Goal: Information Seeking & Learning: Learn about a topic

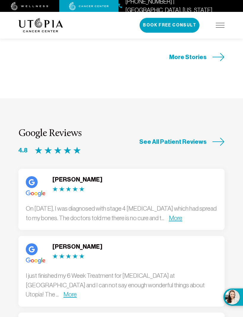
scroll to position [1815, 0]
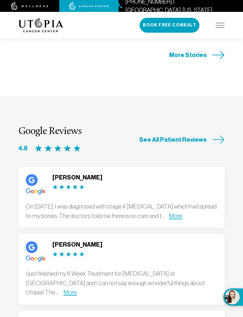
click at [183, 212] on link "More" at bounding box center [175, 215] width 13 height 7
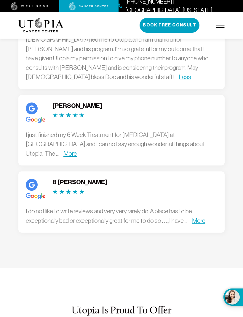
scroll to position [2037, 0]
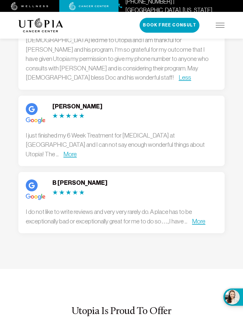
click at [220, 27] on img at bounding box center [220, 25] width 9 height 5
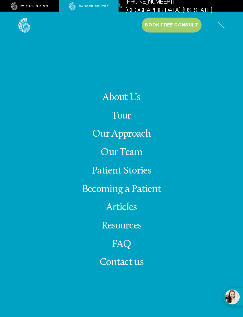
scroll to position [2120, 0]
click at [132, 158] on link "Our Team" at bounding box center [122, 152] width 42 height 10
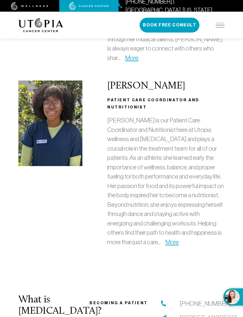
scroll to position [2082, 0]
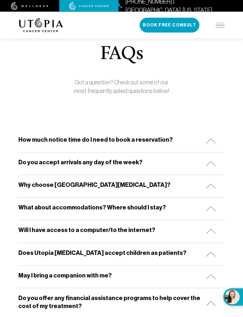
scroll to position [13, 0]
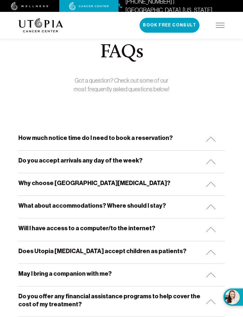
click at [84, 138] on h5 "How much notice time do I need to book a reservation?" at bounding box center [95, 138] width 155 height 8
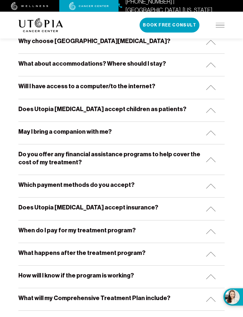
scroll to position [179, 0]
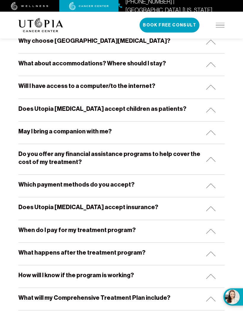
click at [85, 132] on h5 "May I bring a companion with me?" at bounding box center [64, 132] width 93 height 8
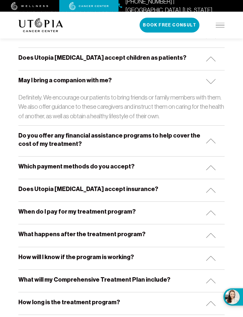
scroll to position [230, 0]
click at [69, 167] on h5 "Which payment methods do you accept?" at bounding box center [76, 166] width 116 height 8
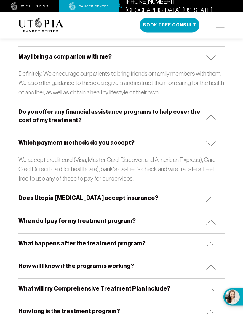
scroll to position [263, 0]
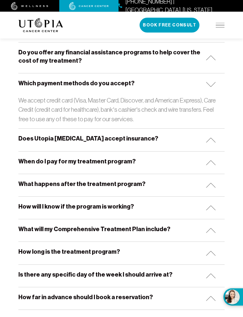
click at [88, 139] on h5 "Does Utopia [MEDICAL_DATA] accept insurance?" at bounding box center [88, 139] width 140 height 8
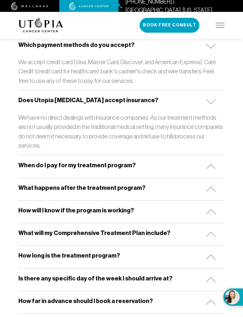
scroll to position [356, 0]
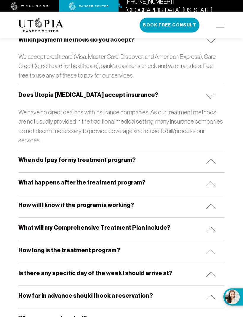
click at [122, 156] on h5 "When do I pay for my treatment program?" at bounding box center [77, 160] width 118 height 8
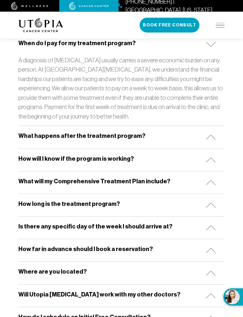
scroll to position [474, 0]
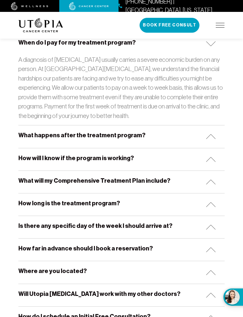
click at [75, 131] on h5 "What happens after the treatment program?" at bounding box center [81, 135] width 127 height 8
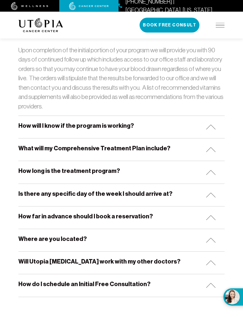
scroll to position [576, 0]
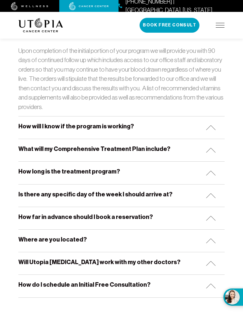
click at [117, 122] on h5 "How will I know if the program is working?" at bounding box center [76, 126] width 116 height 8
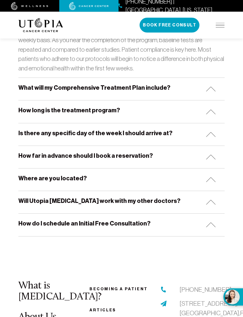
scroll to position [698, 0]
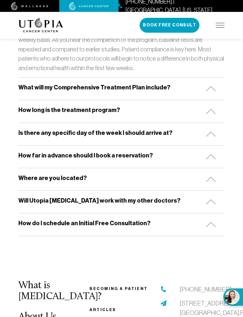
click at [148, 77] on div "What will my Comprehensive Treatment Plan include?" at bounding box center [121, 88] width 207 height 22
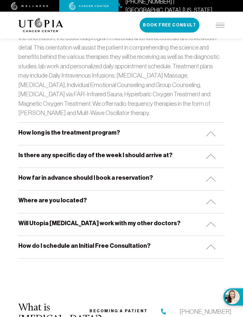
scroll to position [802, 0]
click at [116, 123] on div "How long is the treatment program?" at bounding box center [121, 134] width 207 height 22
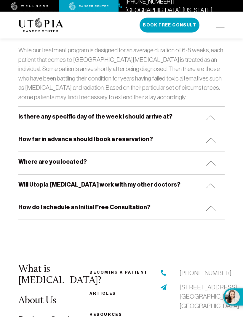
scroll to position [901, 0]
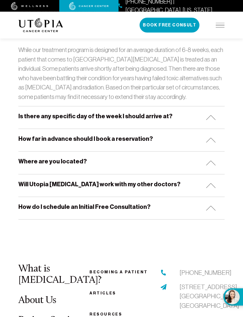
click at [139, 152] on div "Where are you located?" at bounding box center [121, 163] width 207 height 22
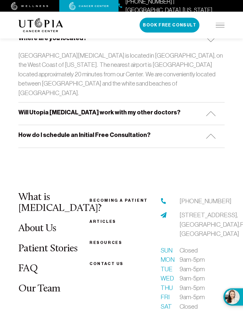
scroll to position [1025, 0]
click at [99, 108] on h5 "Will Utopia [MEDICAL_DATA] work with my other doctors?" at bounding box center [99, 112] width 162 height 8
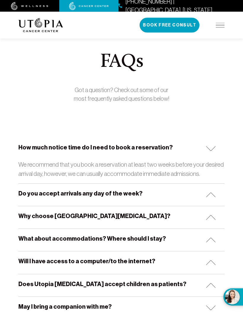
scroll to position [0, 0]
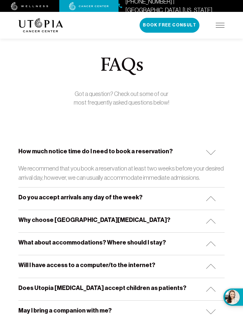
click at [221, 26] on img at bounding box center [220, 25] width 9 height 5
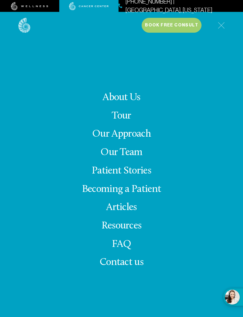
click at [129, 103] on link "About Us" at bounding box center [122, 97] width 38 height 10
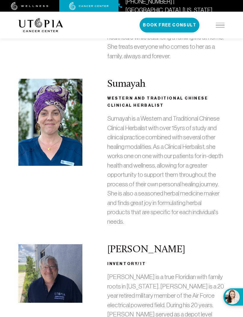
scroll to position [2082, 0]
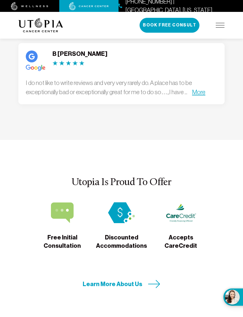
scroll to position [2140, 0]
